Goal: Task Accomplishment & Management: Manage account settings

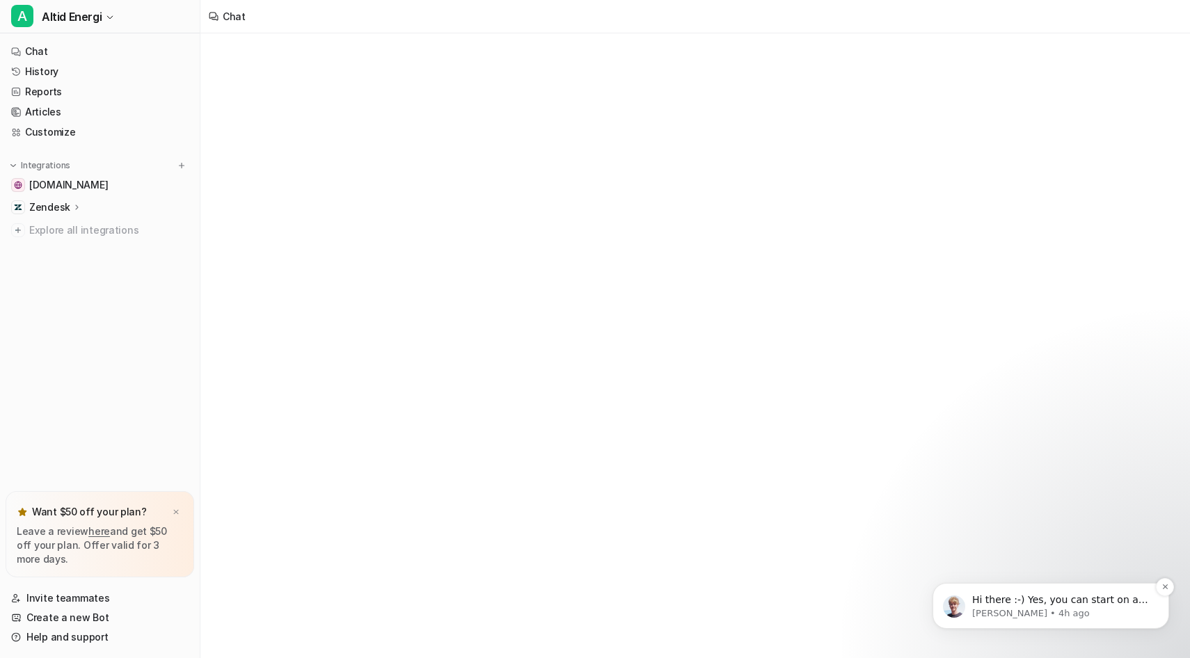
click at [1038, 605] on p "Hi there :-) Yes, you can start on a monthly plan and switch to a yearly plan l…" at bounding box center [1061, 600] width 179 height 14
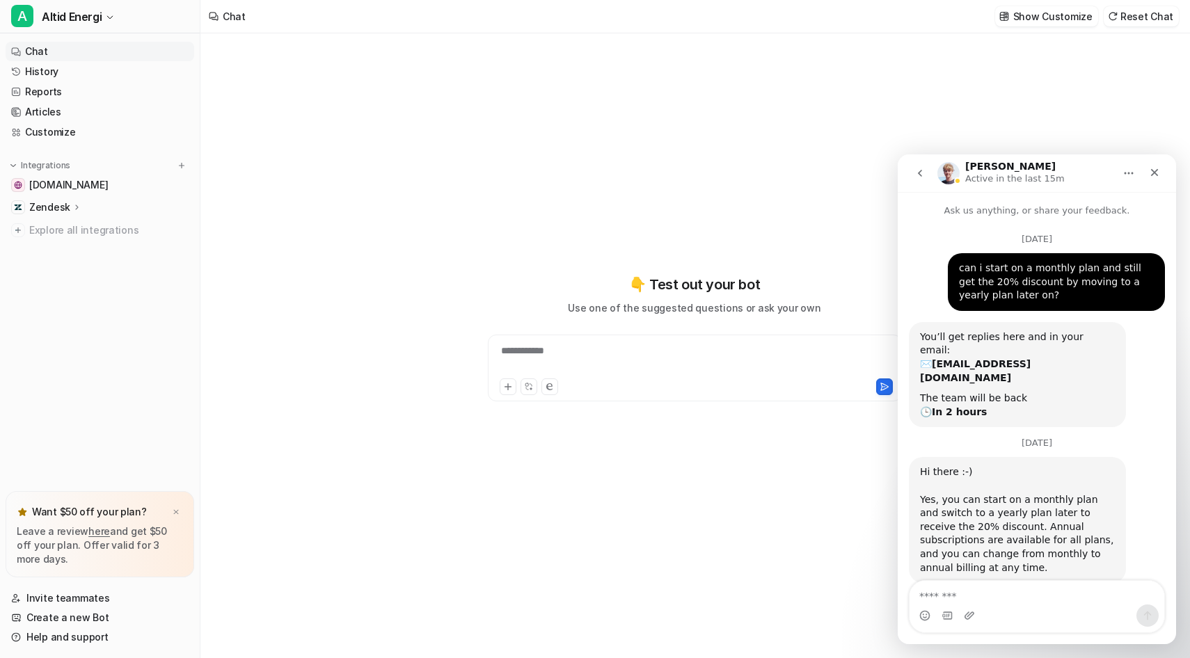
scroll to position [2, 0]
type textarea "**********"
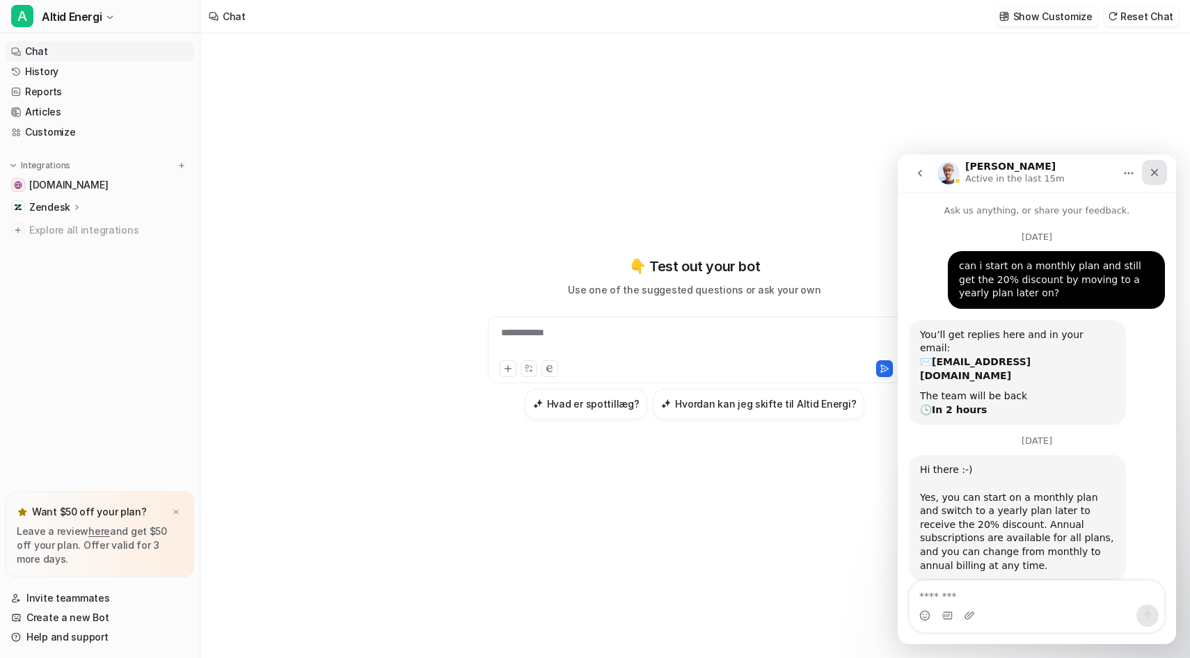
click at [1151, 173] on icon "Close" at bounding box center [1154, 172] width 11 height 11
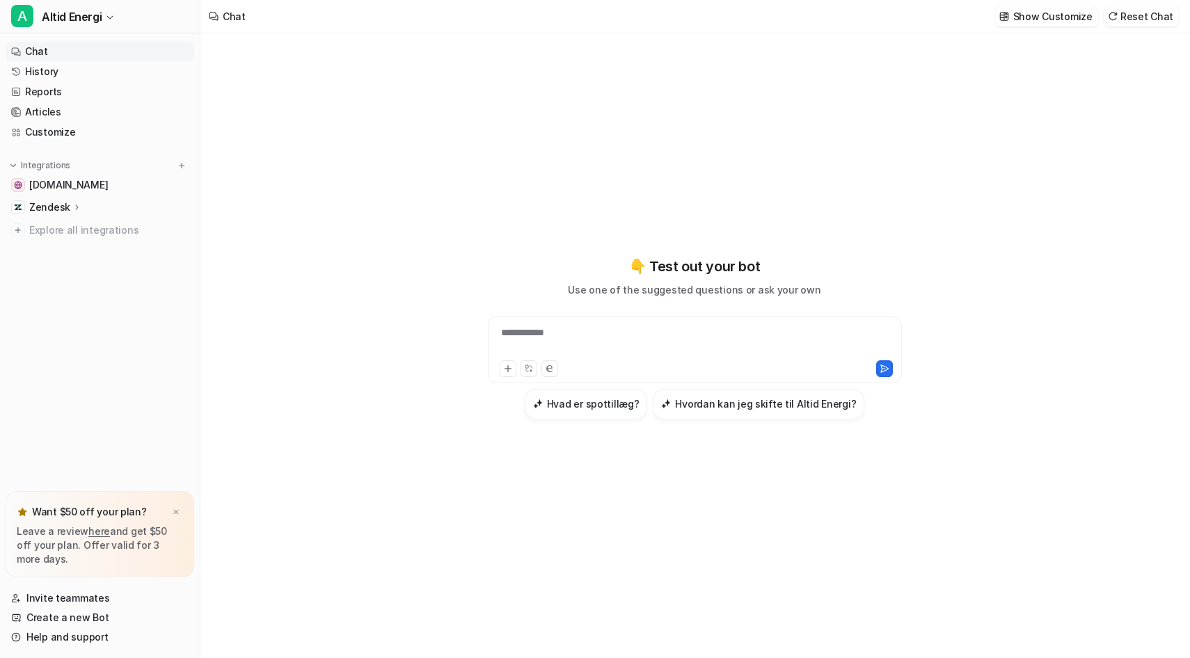
scroll to position [0, 0]
click at [109, 597] on link "Invite teammates" at bounding box center [100, 598] width 189 height 19
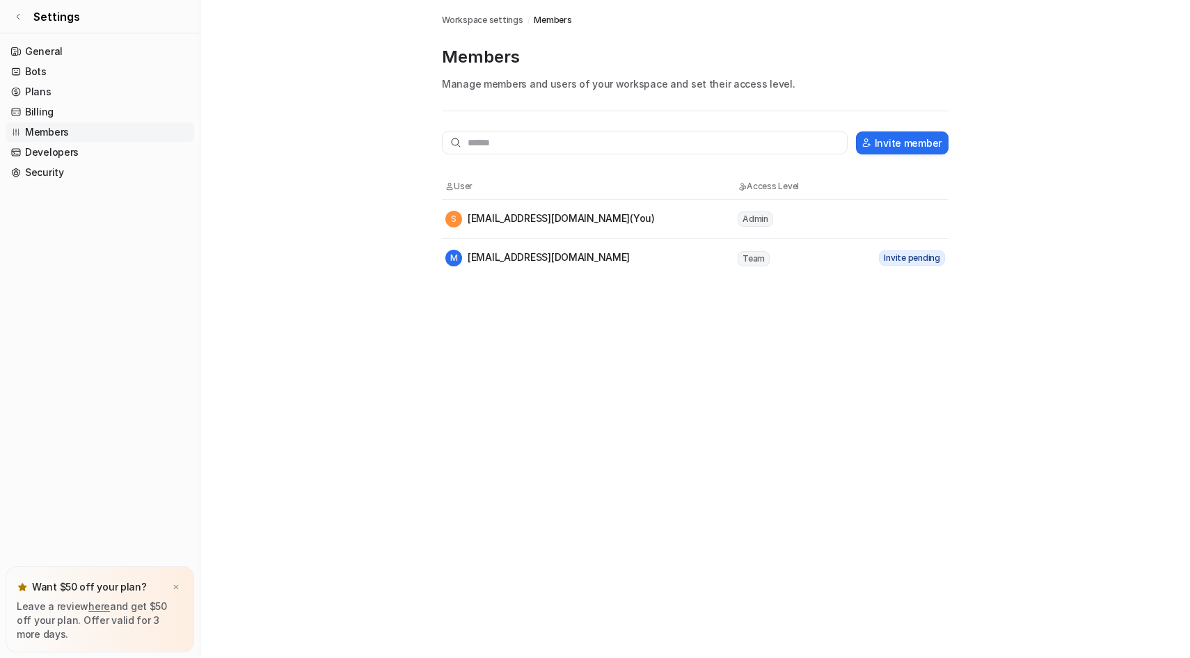
click at [751, 255] on span "Team" at bounding box center [753, 258] width 32 height 15
click at [753, 255] on span "Team" at bounding box center [753, 258] width 32 height 15
click at [907, 136] on button "Invite member" at bounding box center [902, 142] width 93 height 23
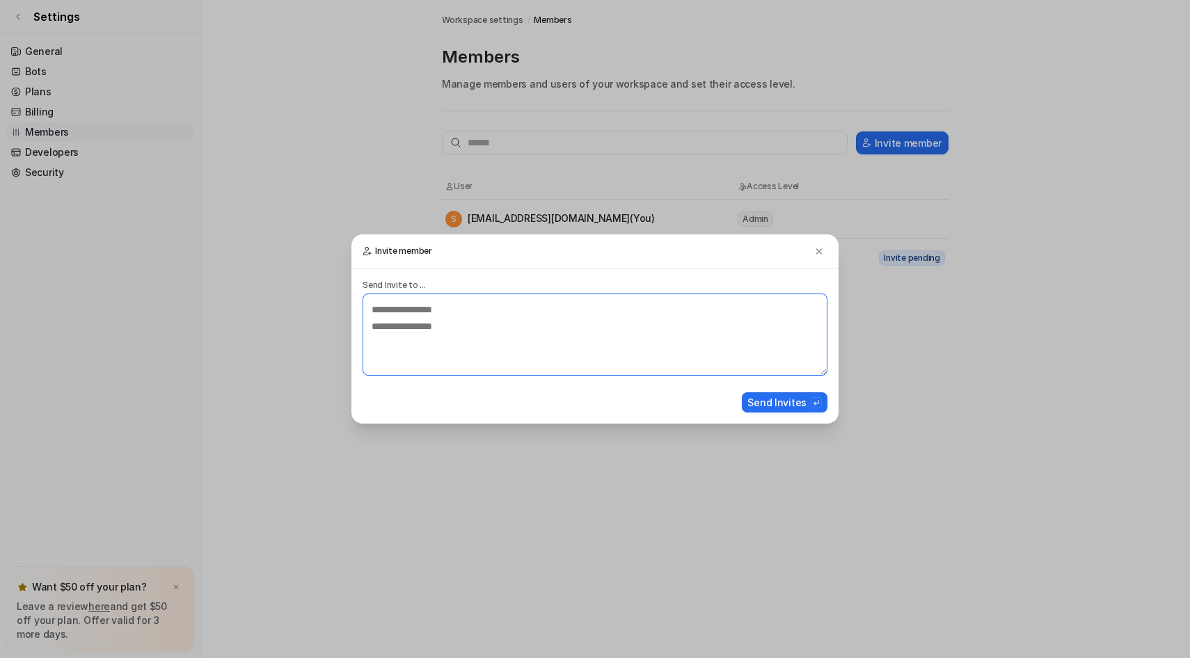
click at [445, 303] on textarea at bounding box center [594, 335] width 465 height 82
type textarea "**********"
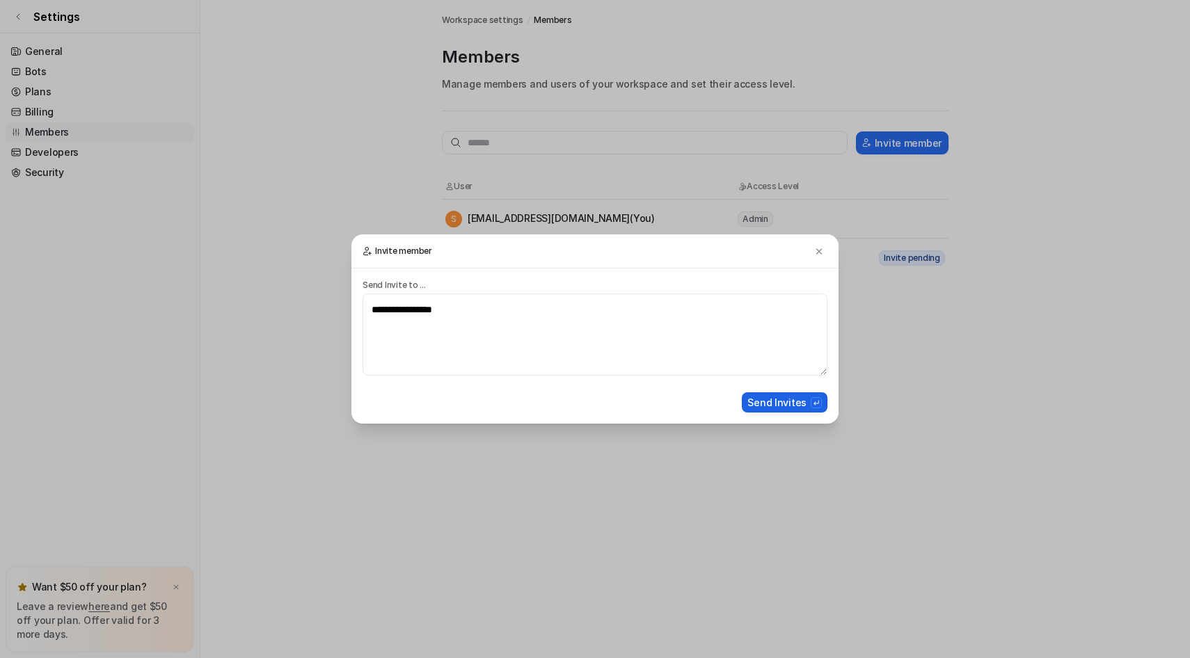
click at [793, 410] on button "Send Invites" at bounding box center [785, 402] width 86 height 20
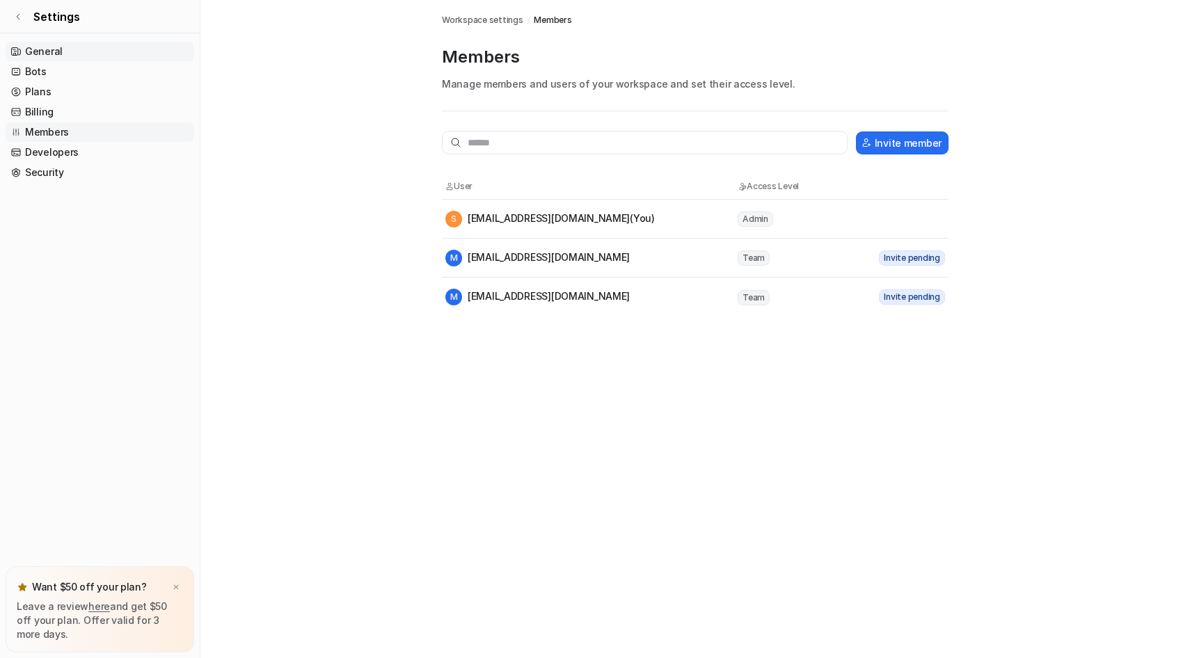
click at [46, 49] on link "General" at bounding box center [100, 51] width 189 height 19
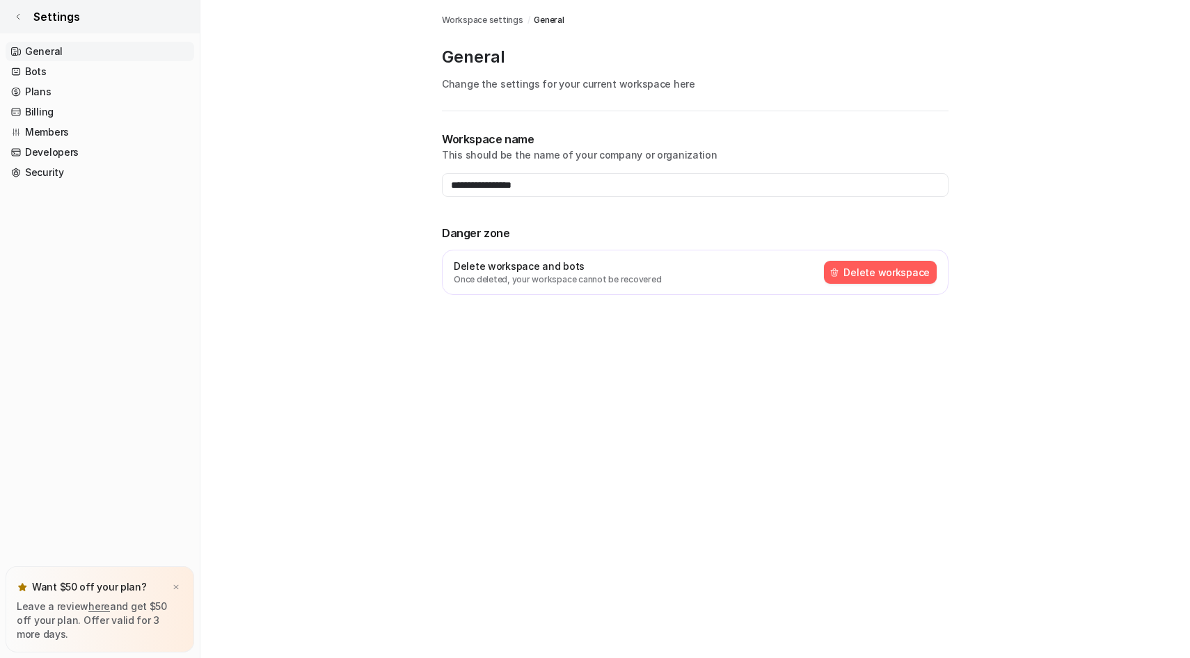
click at [8, 13] on link "Settings" at bounding box center [100, 16] width 200 height 33
click at [22, 15] on icon at bounding box center [18, 17] width 8 height 8
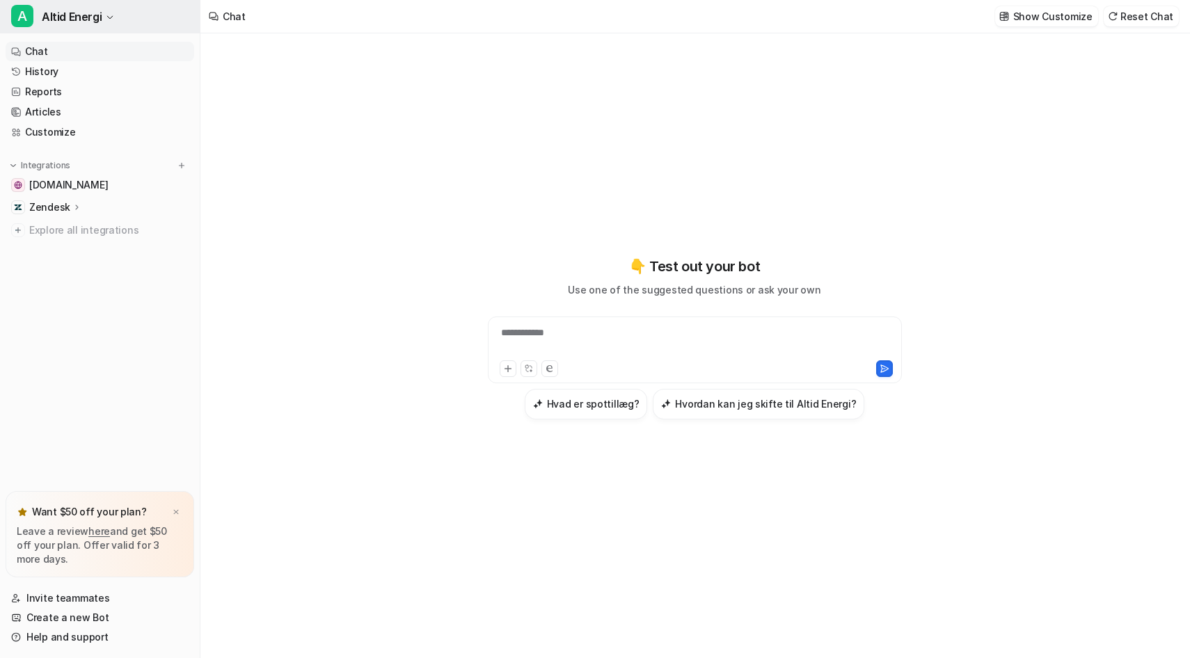
click at [121, 16] on button "A Altid Energi" at bounding box center [100, 16] width 200 height 33
click at [99, 139] on link "Sign out" at bounding box center [111, 134] width 192 height 23
